Goal: Information Seeking & Learning: Stay updated

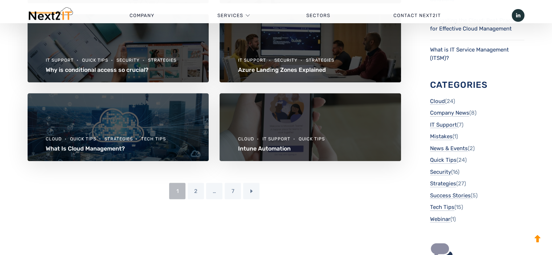
scroll to position [400, 0]
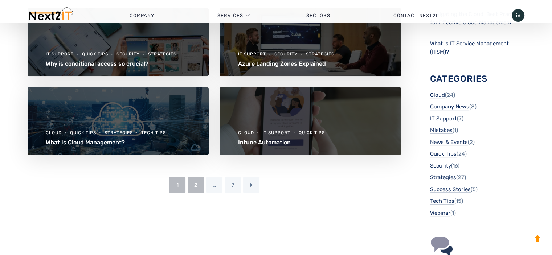
click at [196, 189] on link "2" at bounding box center [196, 185] width 16 height 16
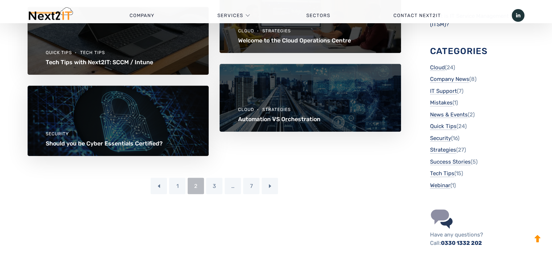
scroll to position [436, 0]
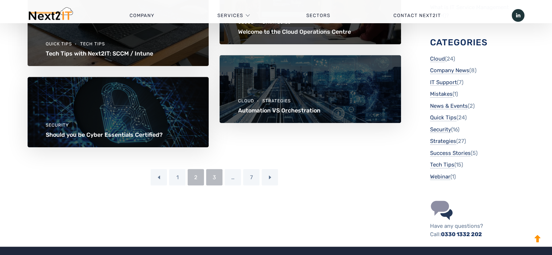
click at [214, 179] on link "3" at bounding box center [214, 177] width 16 height 16
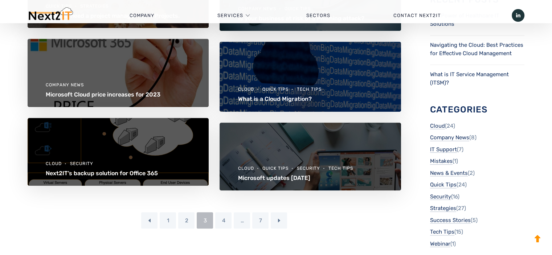
scroll to position [400, 0]
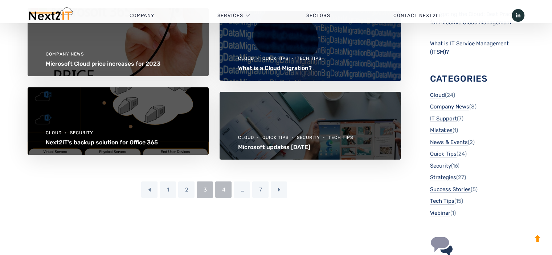
click at [219, 194] on link "4" at bounding box center [223, 190] width 16 height 16
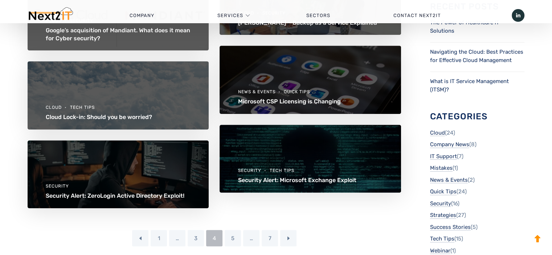
scroll to position [363, 0]
